Goal: Information Seeking & Learning: Learn about a topic

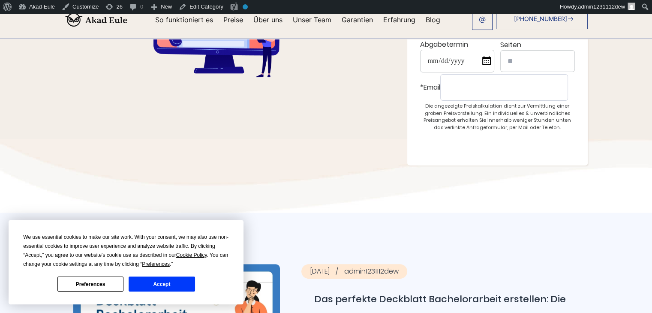
click at [148, 280] on button "Accept" at bounding box center [162, 284] width 66 height 15
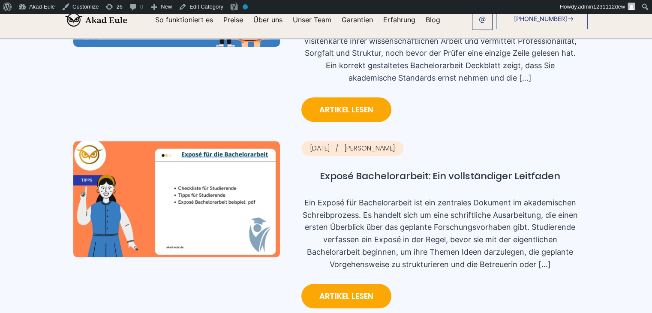
scroll to position [472, 0]
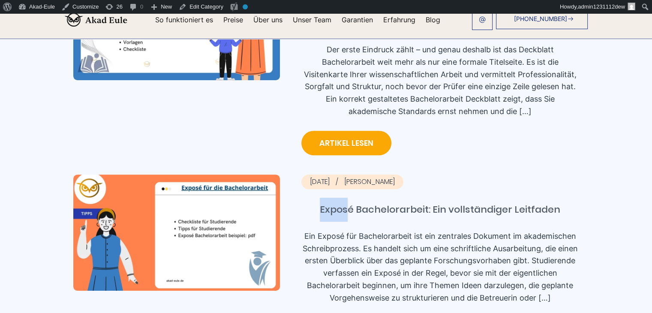
copy link "Expos"
drag, startPoint x: 247, startPoint y: 162, endPoint x: 278, endPoint y: 162, distance: 30.9
click at [278, 175] on div "2025-09-22 Andreas Schneider Exposé Bachelorarbeit: Ein vollständiger Leitfaden…" at bounding box center [326, 259] width 506 height 169
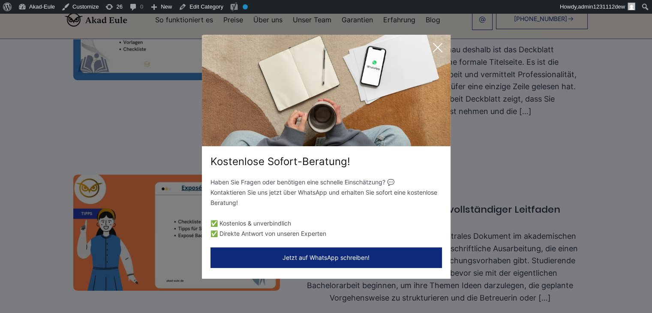
click at [439, 49] on icon at bounding box center [438, 47] width 9 height 9
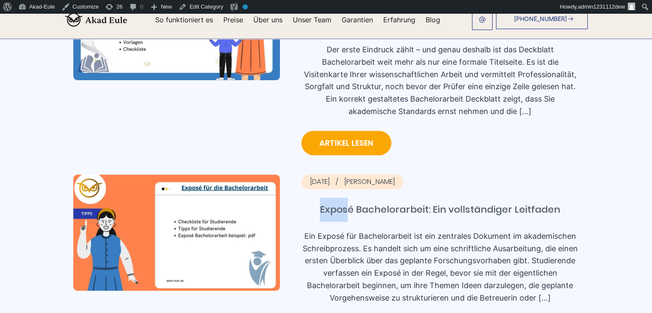
click at [332, 198] on link "Exposé Bachelorarbeit: Ein vollständiger Leitfaden" at bounding box center [440, 210] width 278 height 24
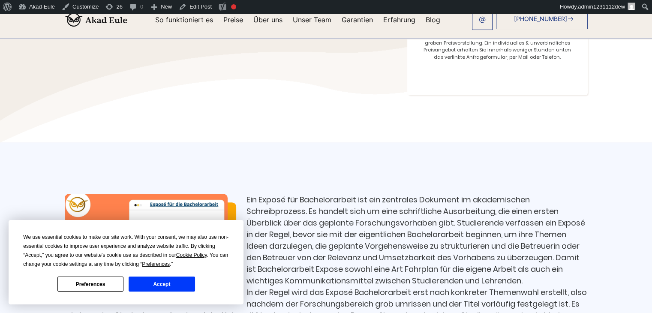
scroll to position [257, 0]
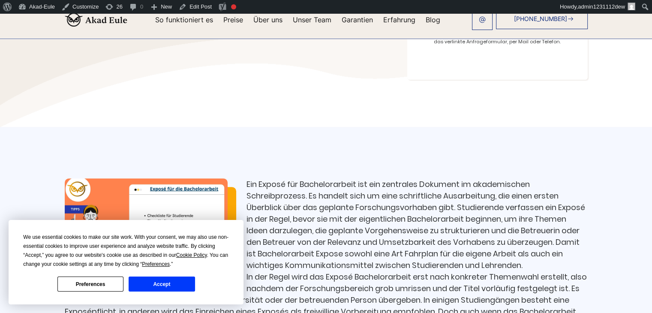
click at [172, 285] on button "Accept" at bounding box center [162, 284] width 66 height 15
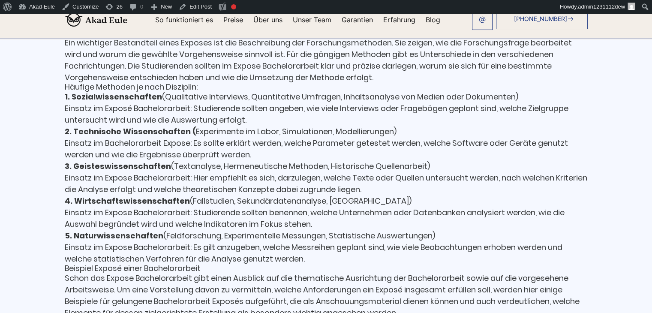
scroll to position [1072, 0]
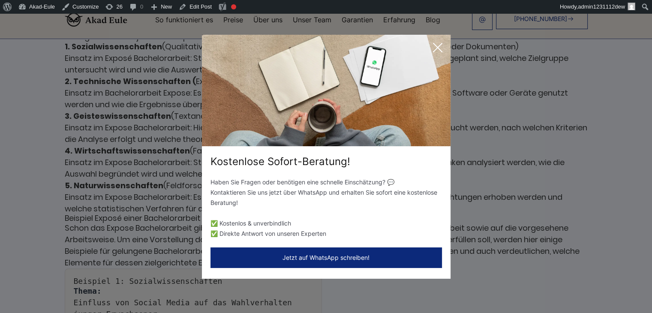
click at [435, 48] on icon at bounding box center [437, 47] width 17 height 17
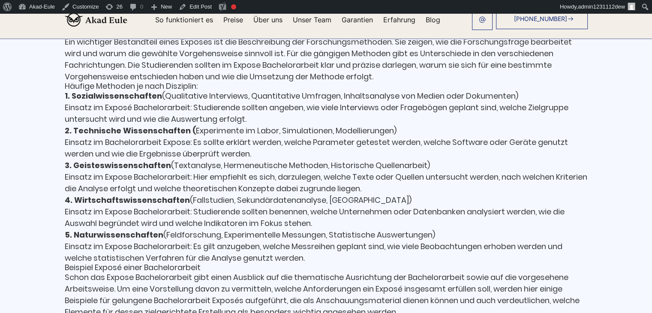
scroll to position [858, 0]
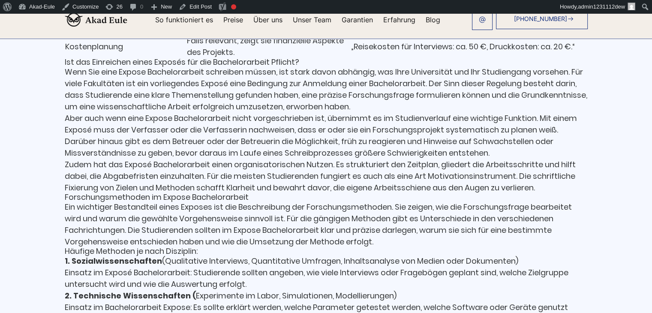
click at [388, 19] on ul "So funktioniert es Preise Über uns Unser Team Garantien Erfahrung Blog" at bounding box center [297, 19] width 285 height 7
click at [426, 19] on link "Blog" at bounding box center [433, 19] width 15 height 7
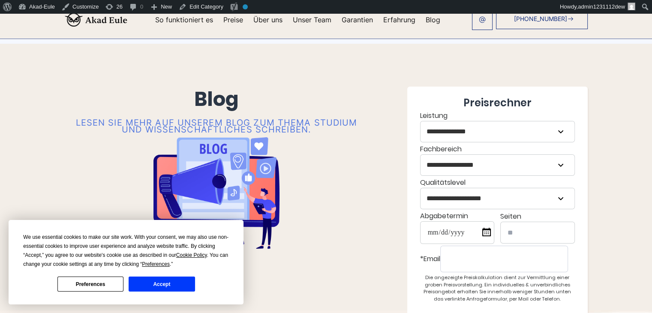
click at [173, 289] on button "Accept" at bounding box center [162, 284] width 66 height 15
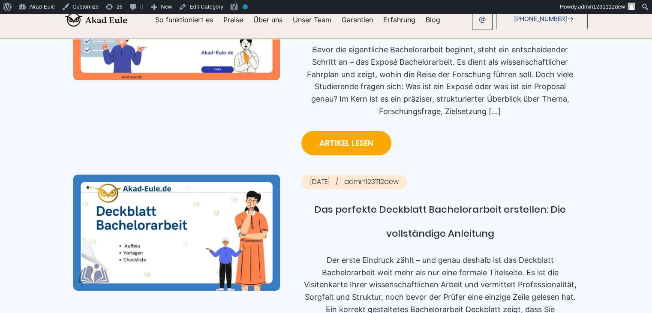
scroll to position [343, 0]
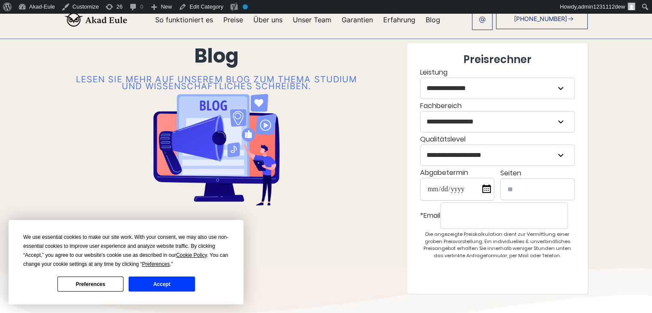
scroll to position [172, 0]
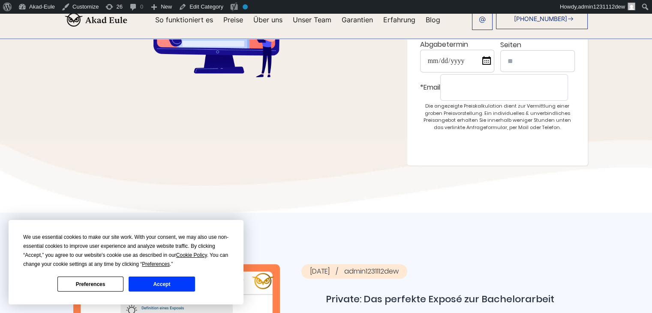
click at [176, 281] on button "Accept" at bounding box center [162, 284] width 66 height 15
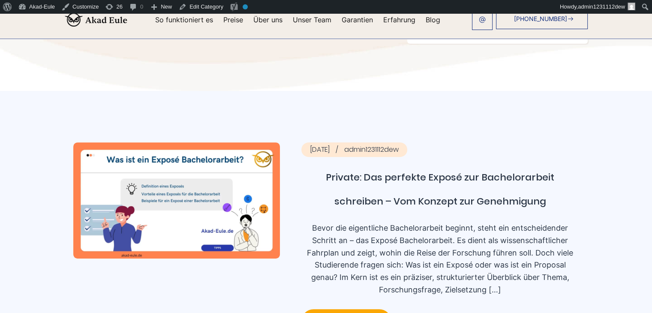
scroll to position [300, 0]
